Goal: Task Accomplishment & Management: Use online tool/utility

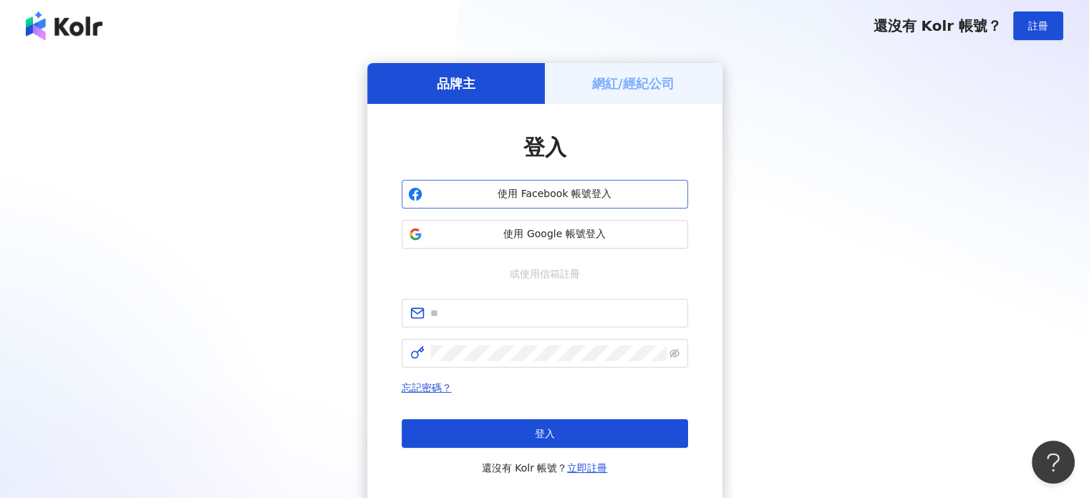
click at [630, 203] on button "使用 Facebook 帳號登入" at bounding box center [545, 194] width 286 height 29
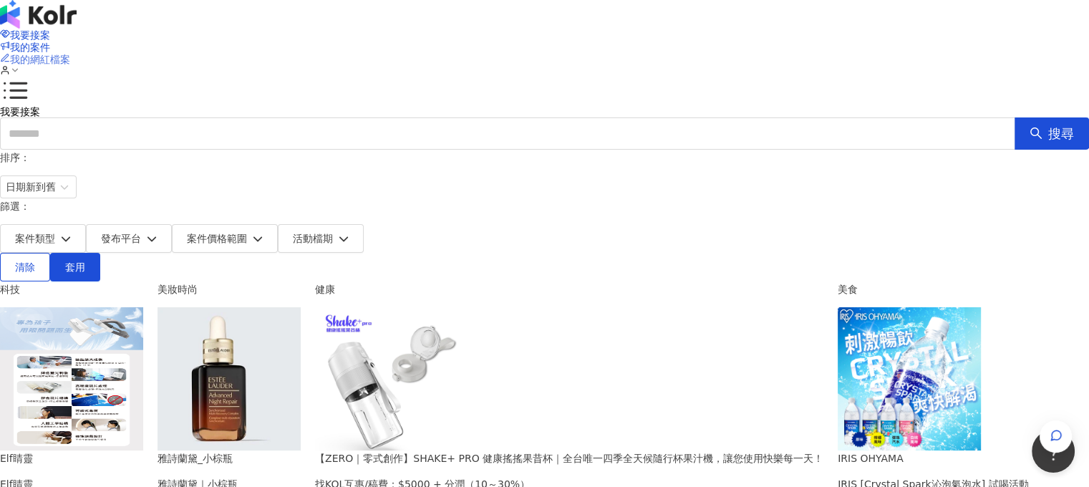
click at [70, 54] on span "我的網紅檔案" at bounding box center [40, 59] width 60 height 11
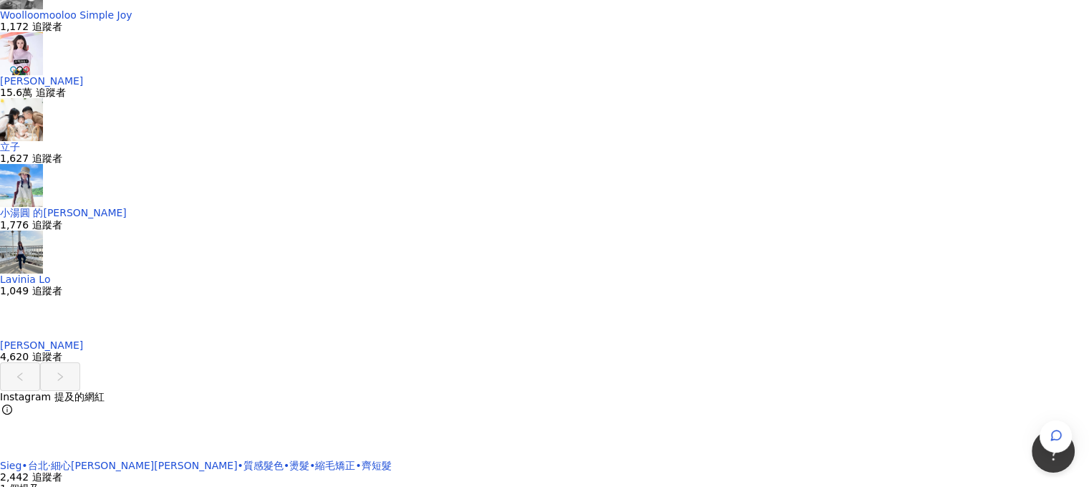
scroll to position [3151, 0]
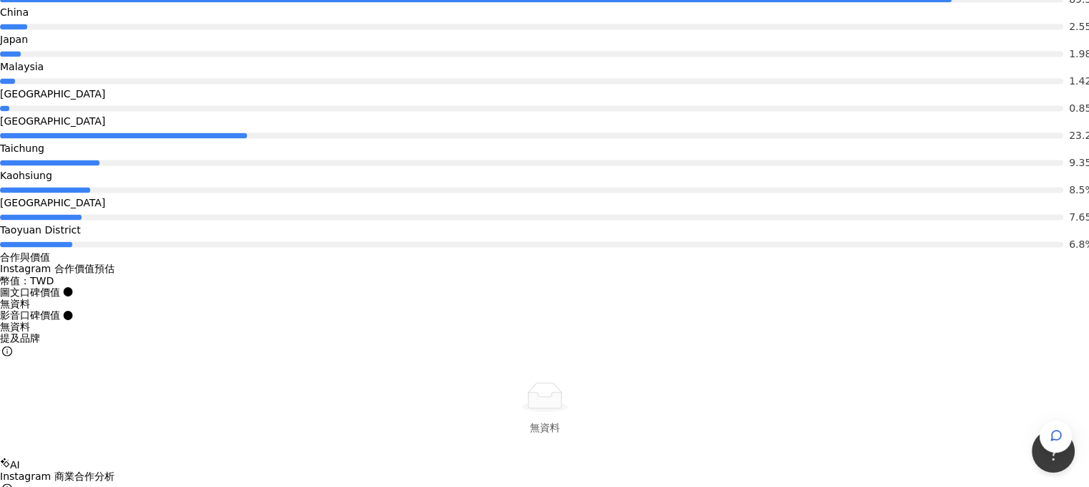
scroll to position [2077, 0]
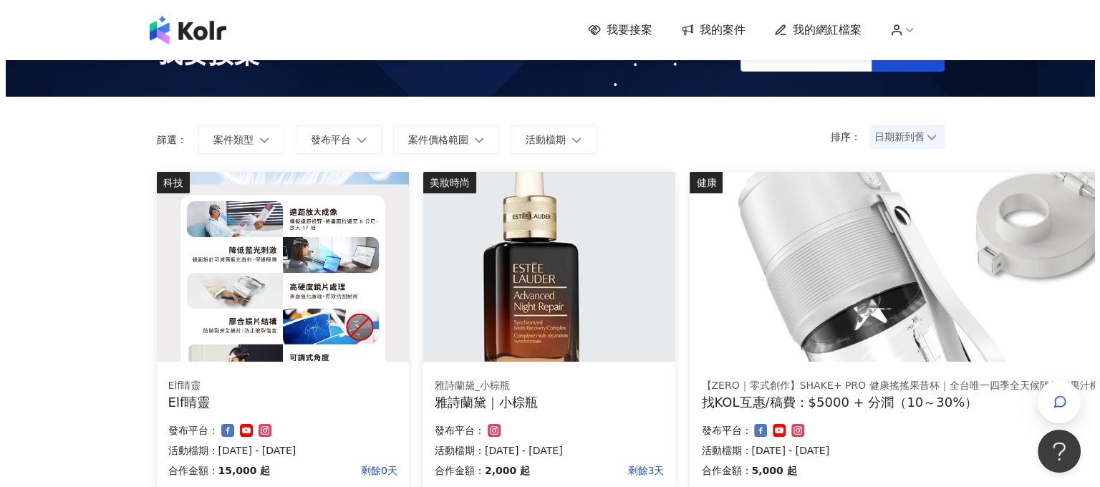
scroll to position [72, 0]
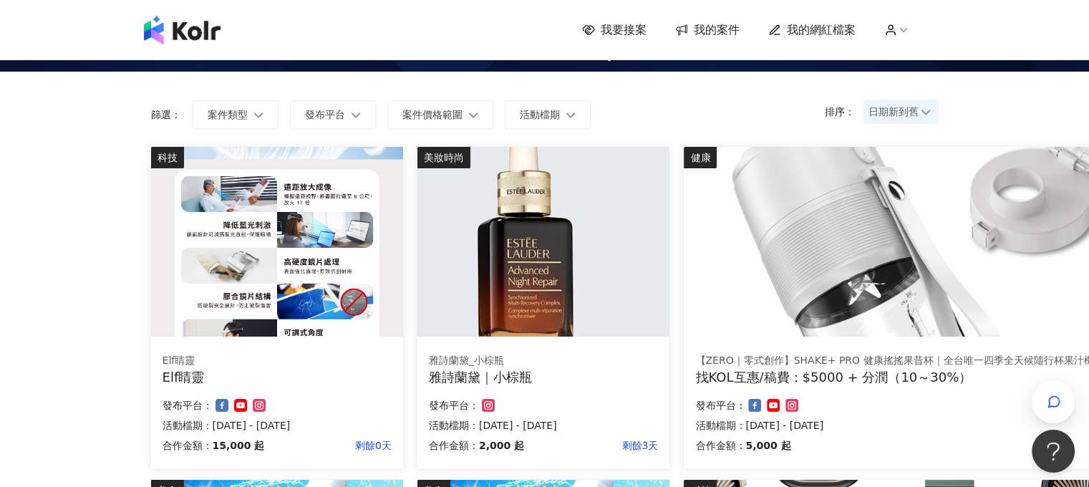
click at [515, 380] on div "雅詩蘭黛｜小棕瓶" at bounding box center [543, 377] width 229 height 18
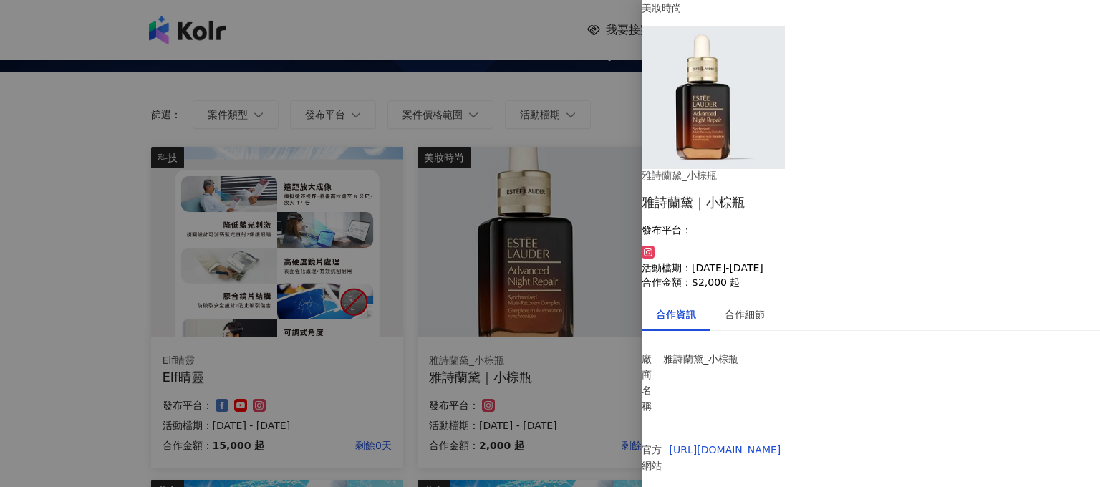
scroll to position [59, 0]
drag, startPoint x: 794, startPoint y: 268, endPoint x: 877, endPoint y: 267, distance: 83.8
drag, startPoint x: 917, startPoint y: 268, endPoint x: 994, endPoint y: 269, distance: 76.6
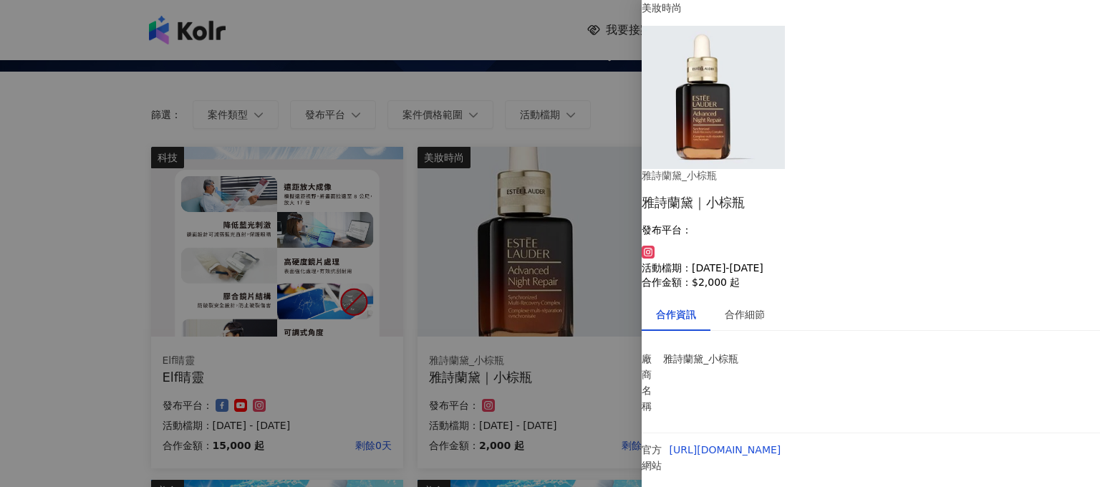
drag, startPoint x: 998, startPoint y: 269, endPoint x: 964, endPoint y: 273, distance: 33.9
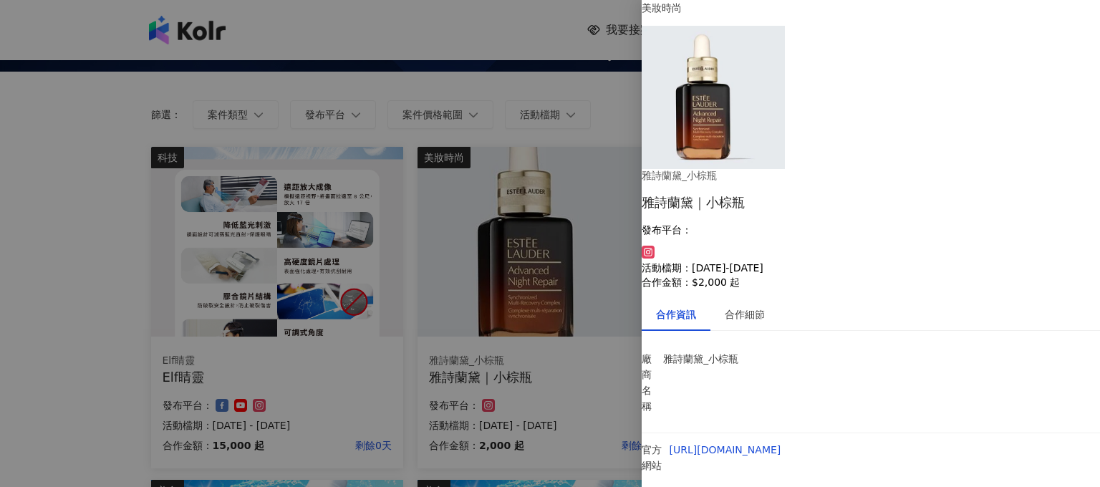
drag, startPoint x: 843, startPoint y: 286, endPoint x: 862, endPoint y: 286, distance: 18.6
drag, startPoint x: 868, startPoint y: 296, endPoint x: 901, endPoint y: 295, distance: 33.0
click at [900, 295] on body "我要接案 我的案件 我的網紅檔案 我要接案 搜尋 排序： 日期新到舊 篩選： 案件類型 發布平台 案件價格範圍 活動檔期 清除 套用 科技 Elf睛靈 Elf…" at bounding box center [544, 171] width 1089 height 487
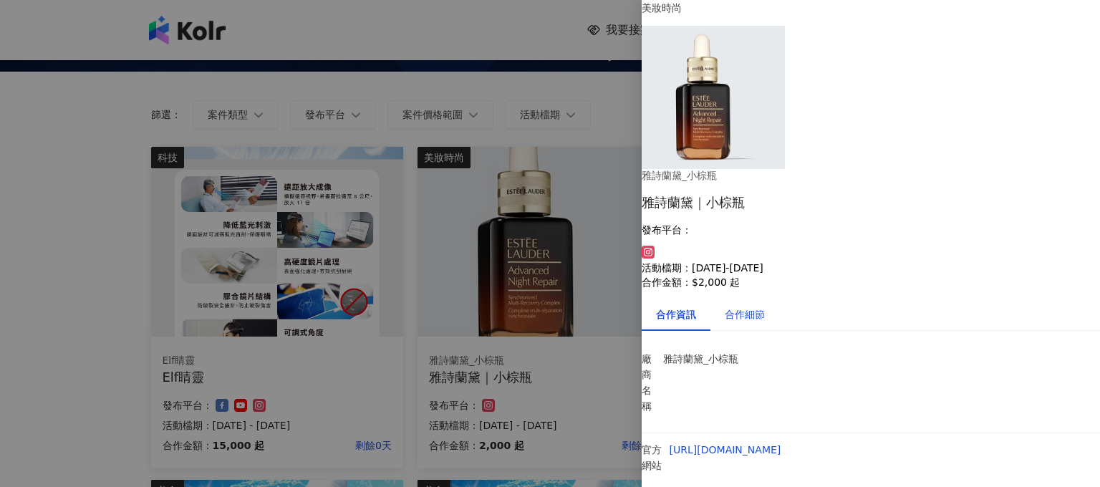
click at [765, 307] on div "合作細節" at bounding box center [745, 315] width 40 height 16
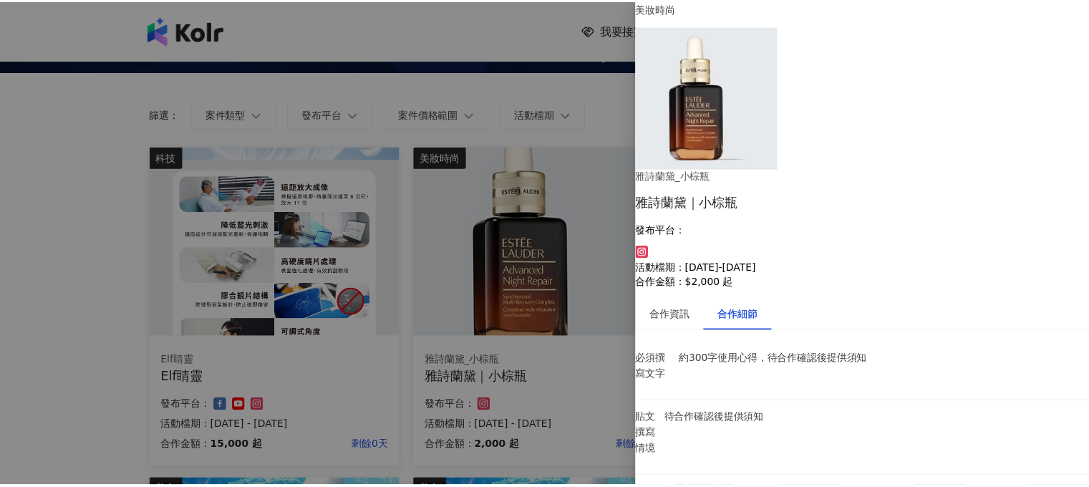
scroll to position [0, 0]
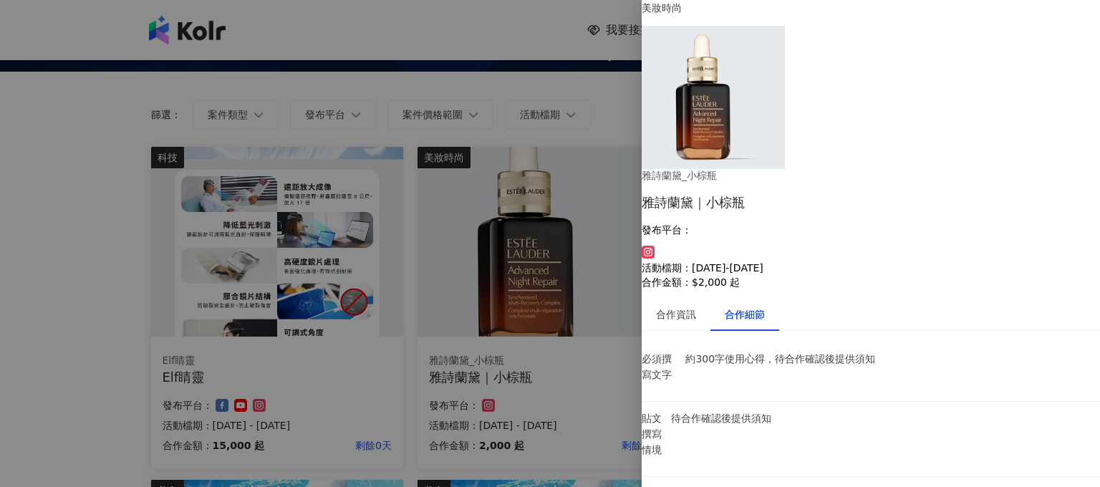
click at [84, 196] on div at bounding box center [550, 243] width 1100 height 487
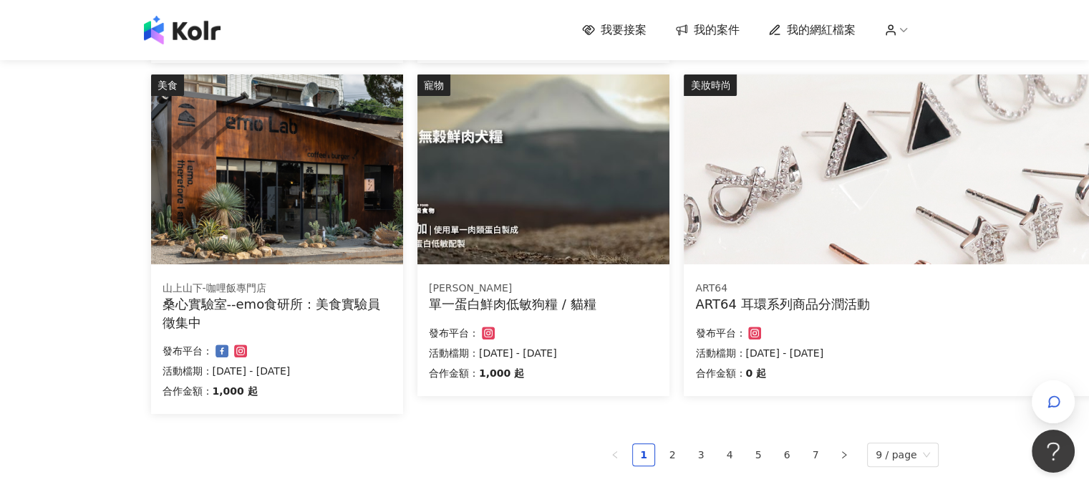
scroll to position [859, 0]
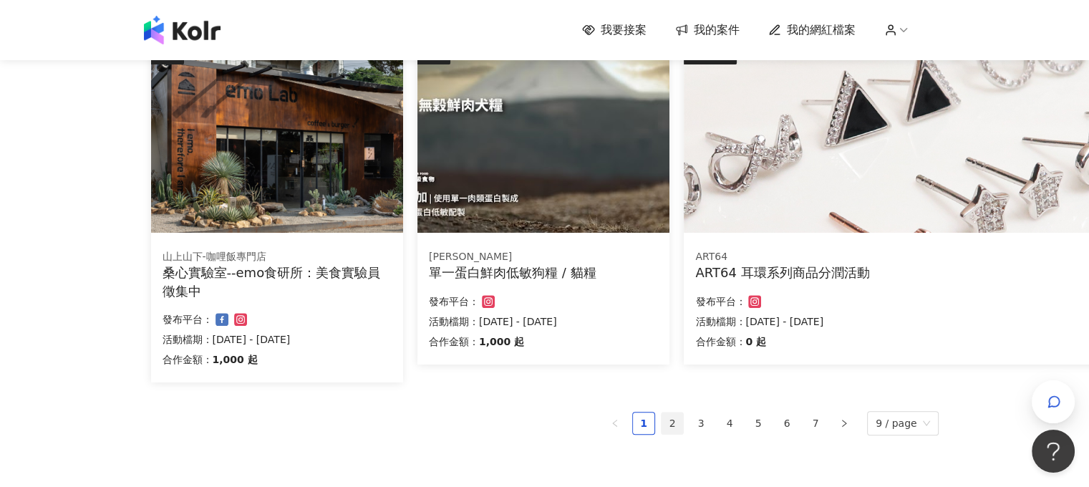
click at [677, 424] on link "2" at bounding box center [672, 423] width 21 height 21
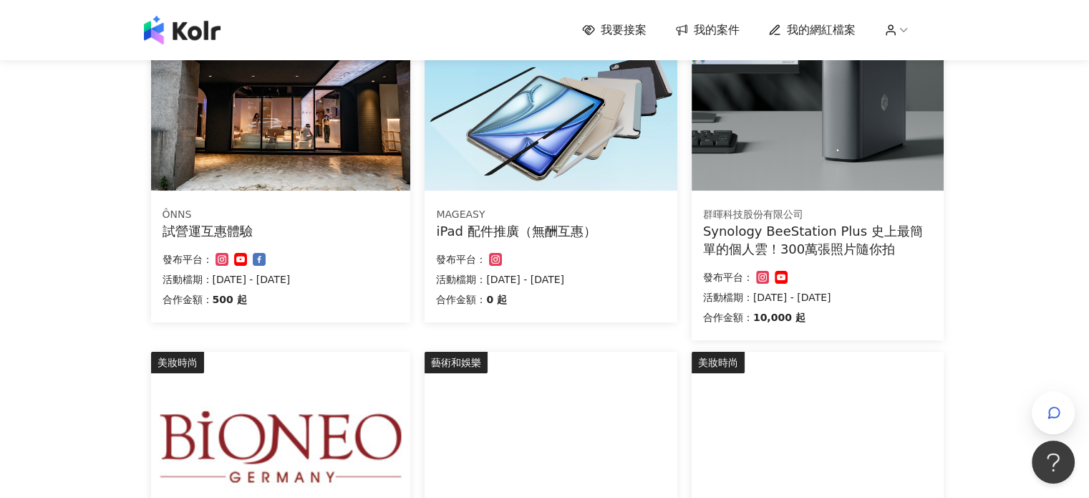
scroll to position [233, 0]
